Goal: Information Seeking & Learning: Learn about a topic

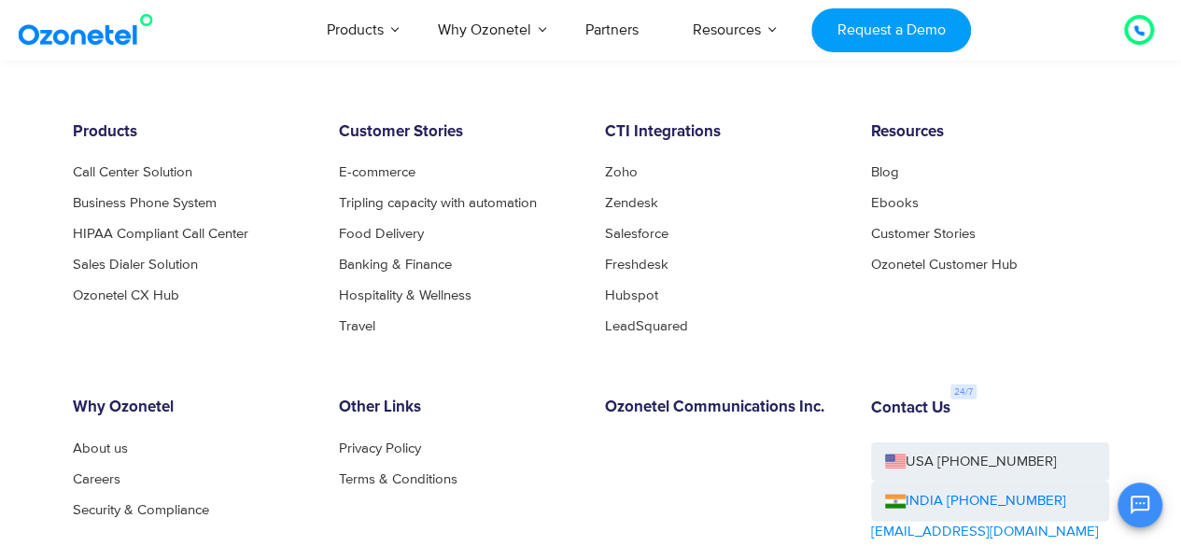
scroll to position [1892, 0]
click at [105, 476] on link "Careers" at bounding box center [102, 479] width 58 height 14
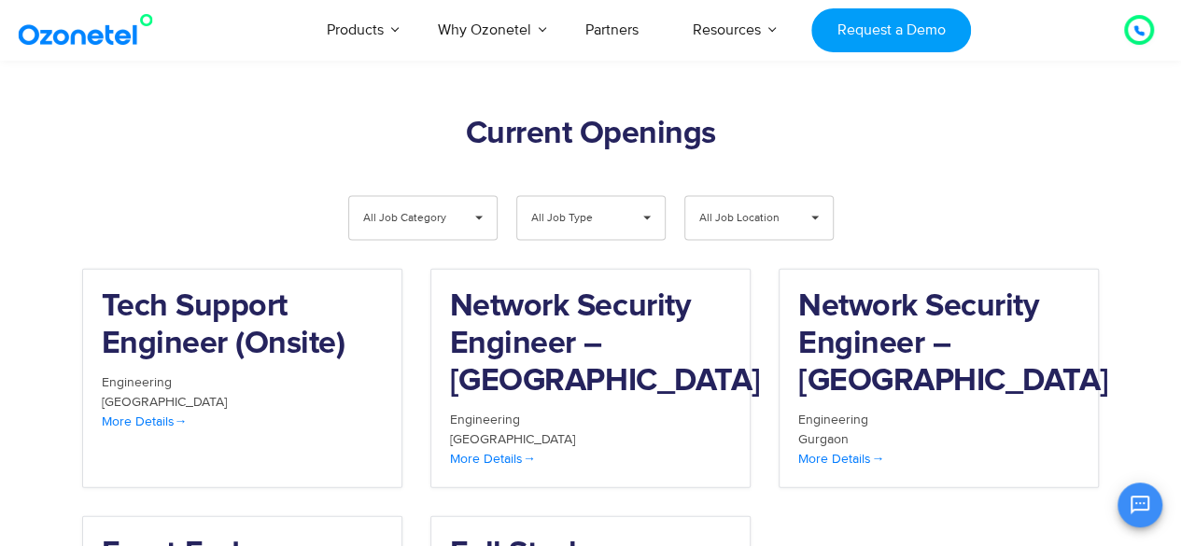
scroll to position [1952, 0]
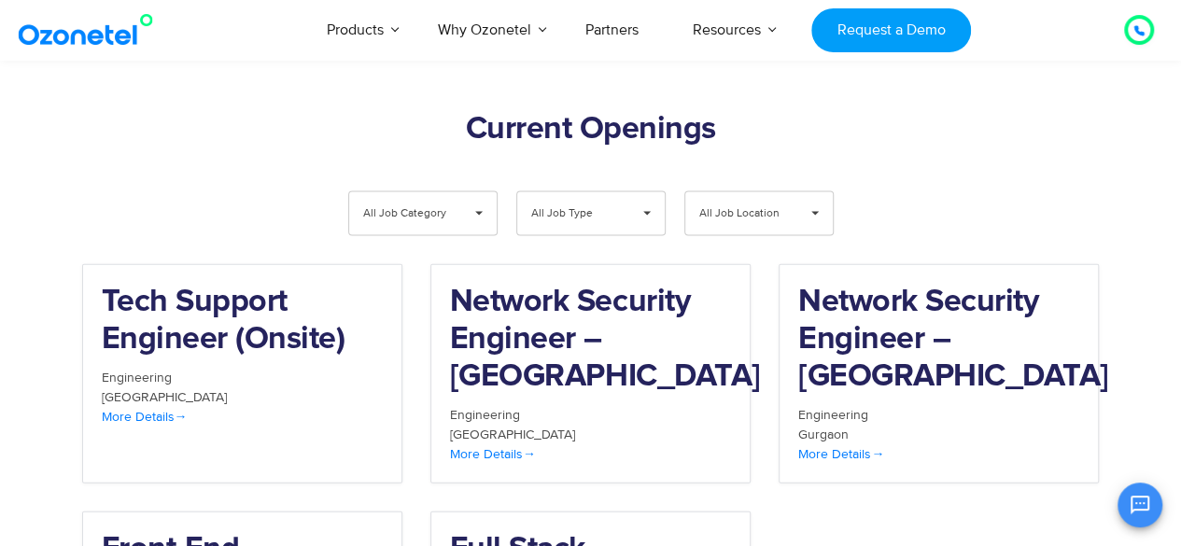
click at [467, 192] on span "▾" at bounding box center [478, 213] width 35 height 43
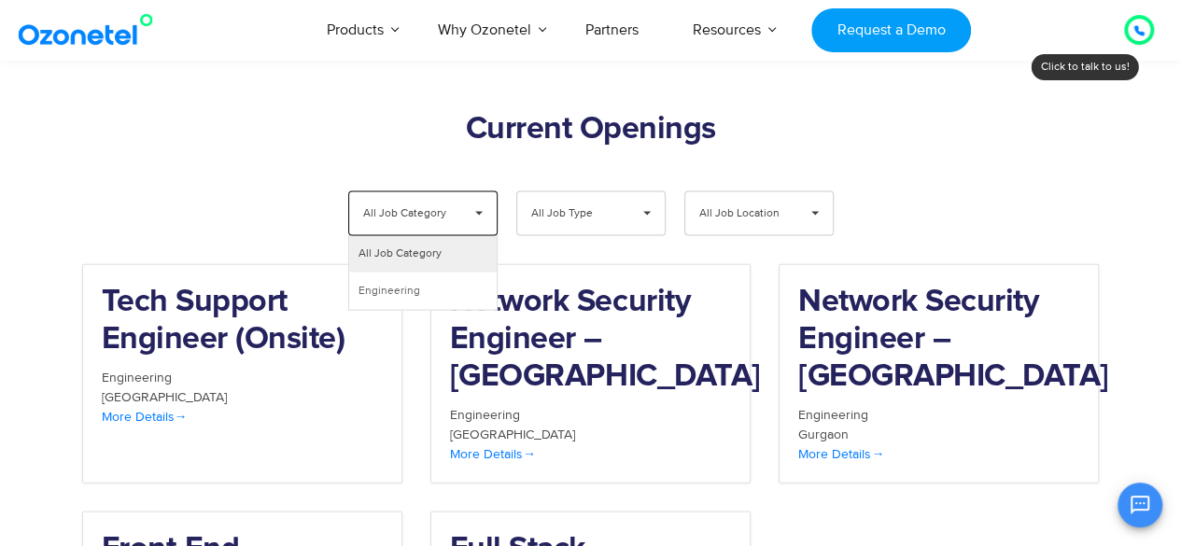
click at [644, 192] on span "▾" at bounding box center [646, 213] width 35 height 43
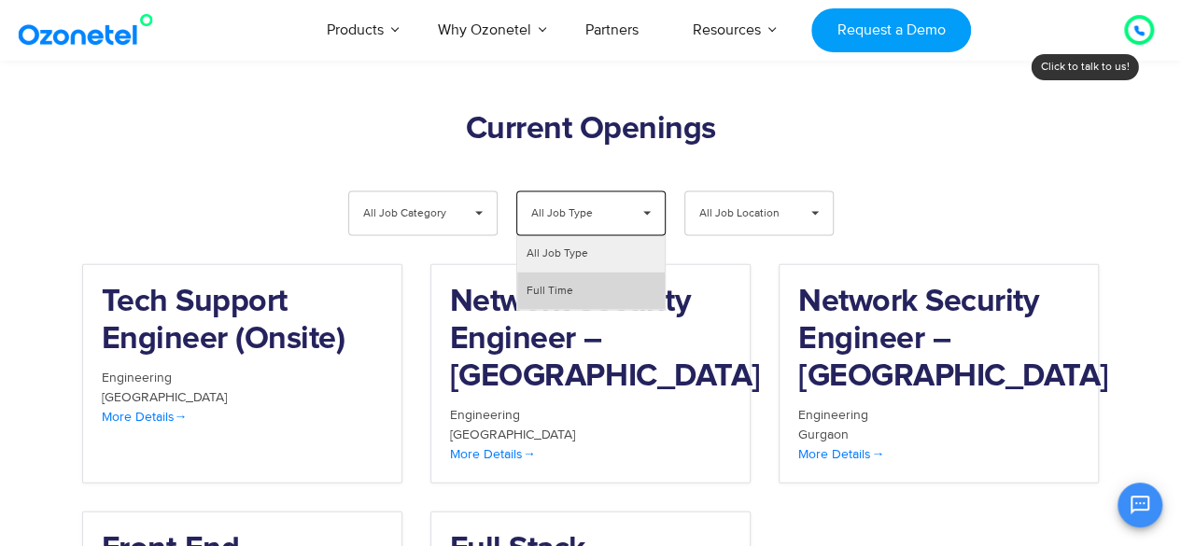
click at [613, 273] on li "Full Time" at bounding box center [591, 291] width 148 height 37
select select "**"
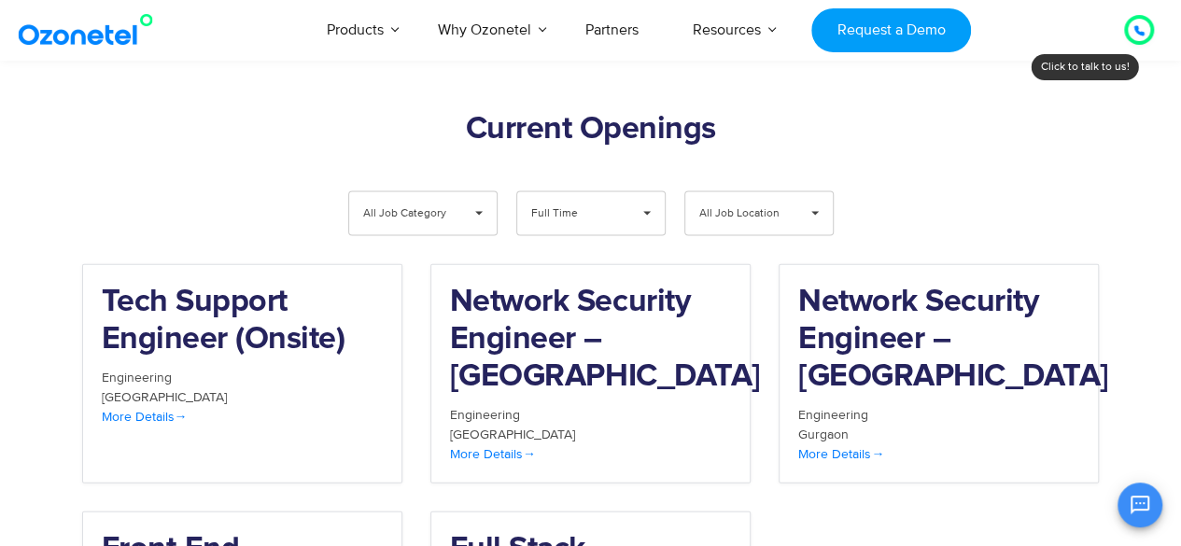
click at [756, 192] on span "All Job Location" at bounding box center [743, 213] width 89 height 43
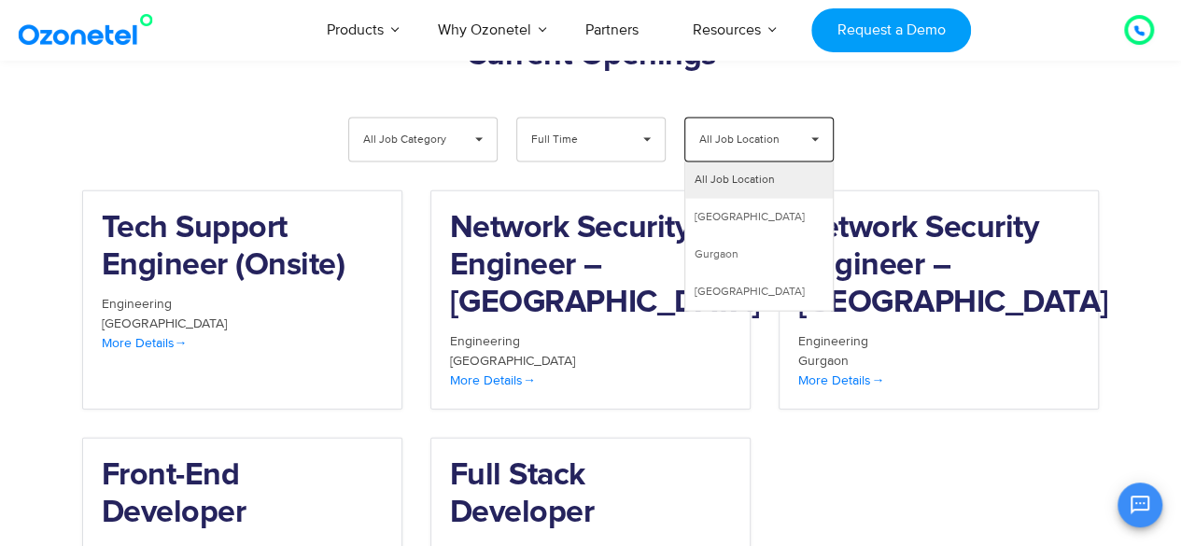
scroll to position [1995, 0]
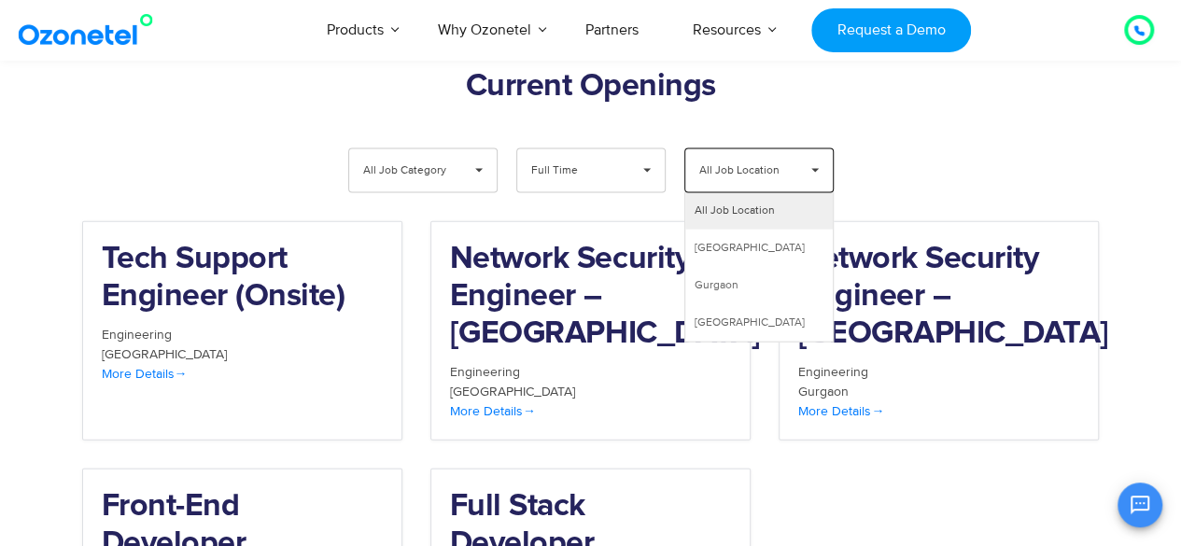
click at [895, 416] on div "Network Security Engineer – [GEOGRAPHIC_DATA] Engineering [GEOGRAPHIC_DATA] Mor…" at bounding box center [939, 344] width 348 height 247
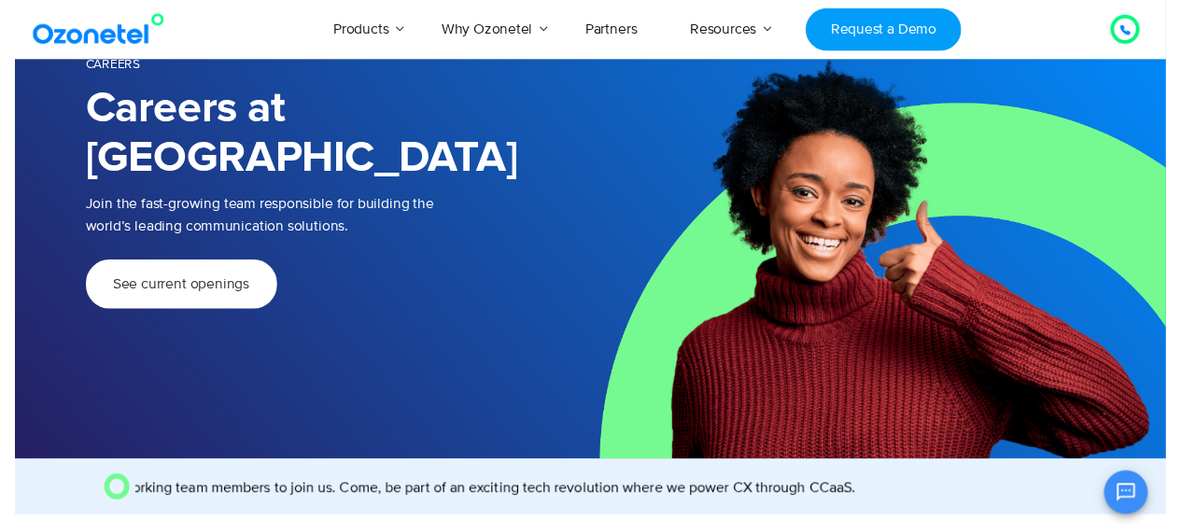
scroll to position [0, 0]
